Goal: Transaction & Acquisition: Purchase product/service

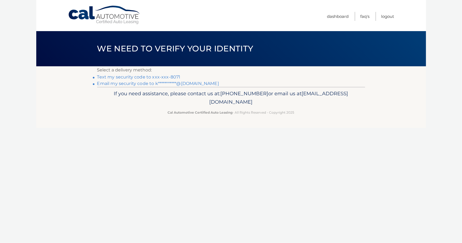
click at [139, 78] on link "Text my security code to xxx-xxx-8071" at bounding box center [138, 76] width 83 height 5
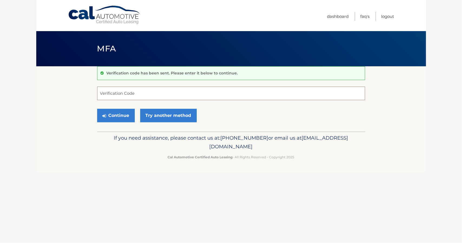
click at [140, 94] on input "Verification Code" at bounding box center [231, 94] width 268 height 14
click at [124, 95] on input "Verification Code" at bounding box center [231, 94] width 268 height 14
type input "085897"
click at [114, 111] on button "Continue" at bounding box center [116, 116] width 38 height 14
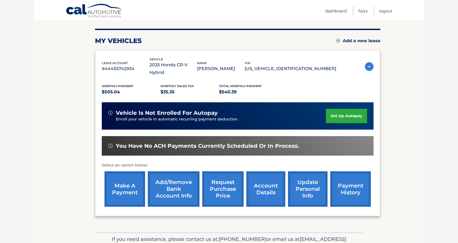
scroll to position [84, 0]
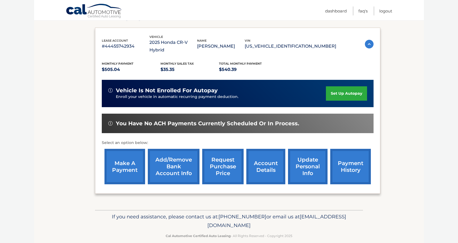
click at [123, 155] on link "make a payment" at bounding box center [125, 166] width 41 height 35
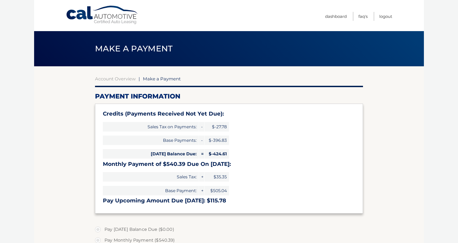
select select "MGMzNWQ1OGYtMGY5ZC00NDk0LWIxMWYtMzU5Yzg1ZTlmZjNj"
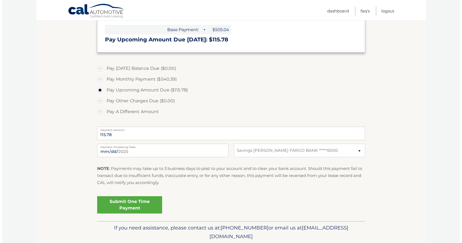
scroll to position [180, 0]
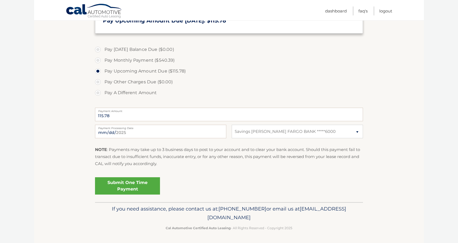
click at [103, 89] on label "Pay A Different Amount" at bounding box center [229, 92] width 268 height 11
click at [103, 89] on input "Pay A Different Amount" at bounding box center [99, 91] width 5 height 9
radio input "true"
type input "140.00"
click at [138, 184] on link "Submit One Time Payment" at bounding box center [127, 185] width 65 height 17
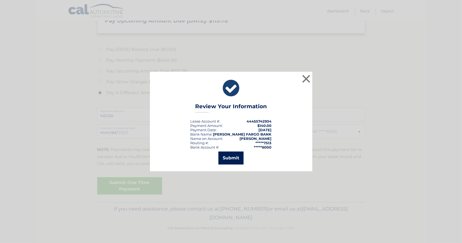
click at [230, 157] on button "Submit" at bounding box center [231, 158] width 25 height 13
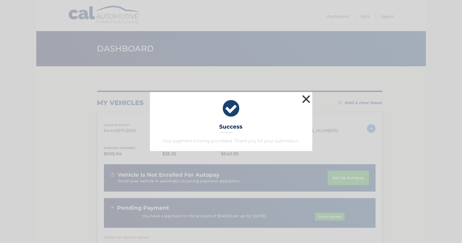
click at [308, 98] on button "×" at bounding box center [306, 99] width 11 height 11
